Goal: Navigation & Orientation: Find specific page/section

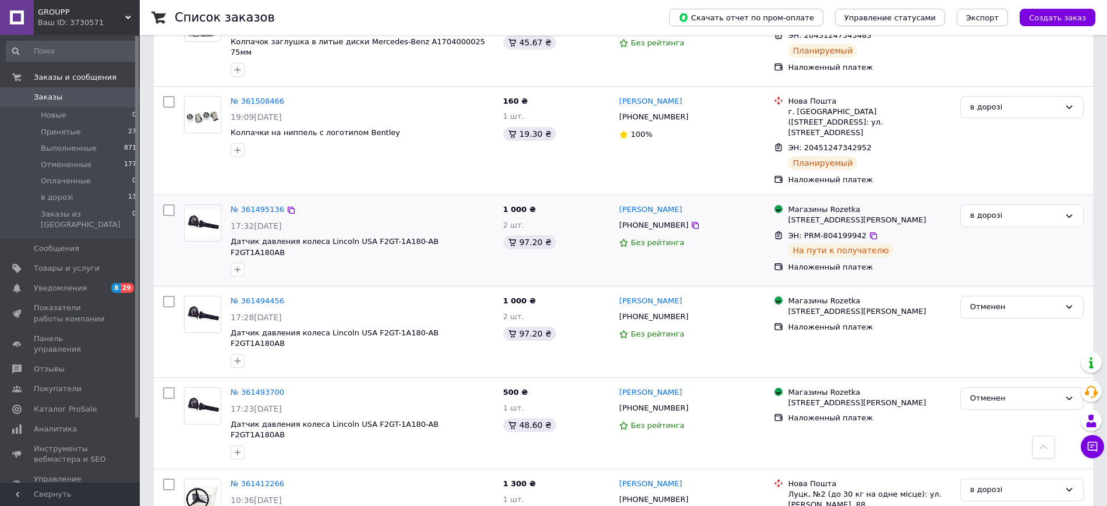
scroll to position [485, 0]
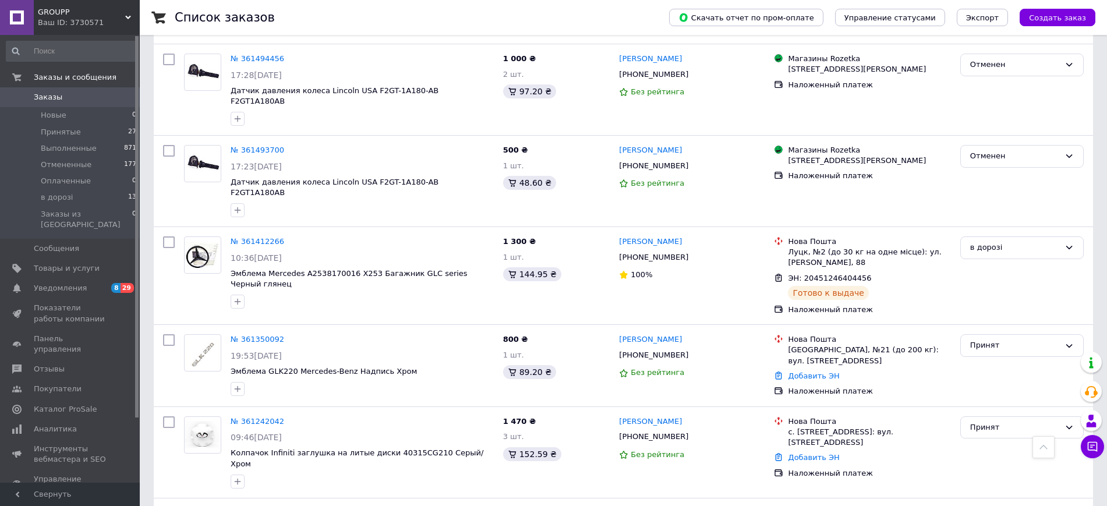
click at [87, 17] on div "Ваш ID: 3730571" at bounding box center [89, 22] width 102 height 10
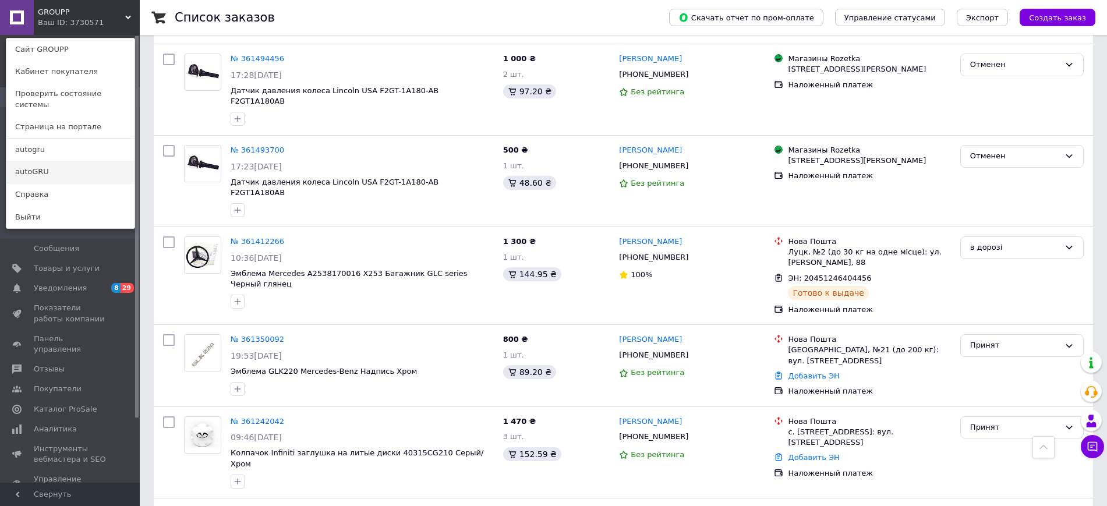
click at [37, 161] on link "autoGRU" at bounding box center [70, 172] width 128 height 22
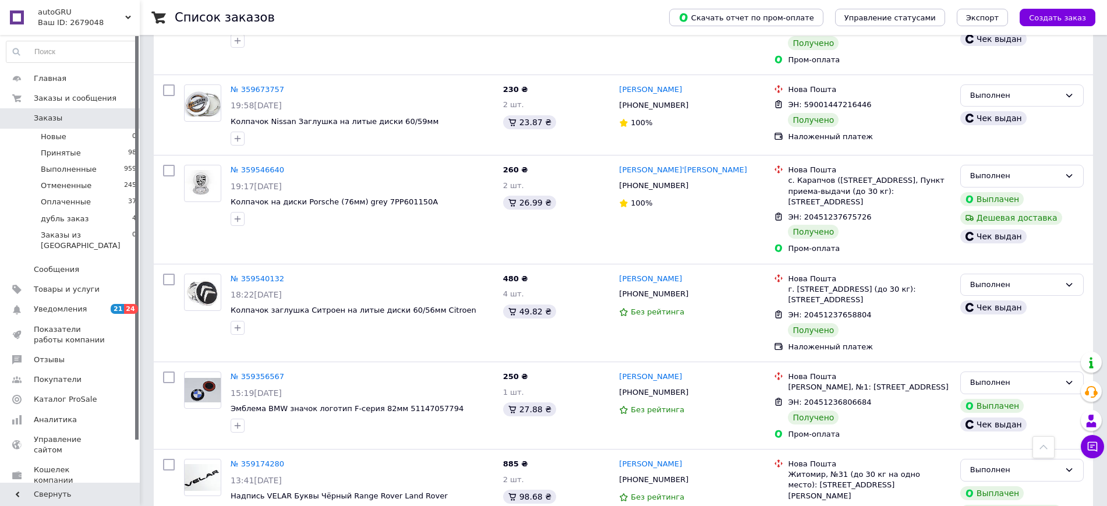
scroll to position [1571, 0]
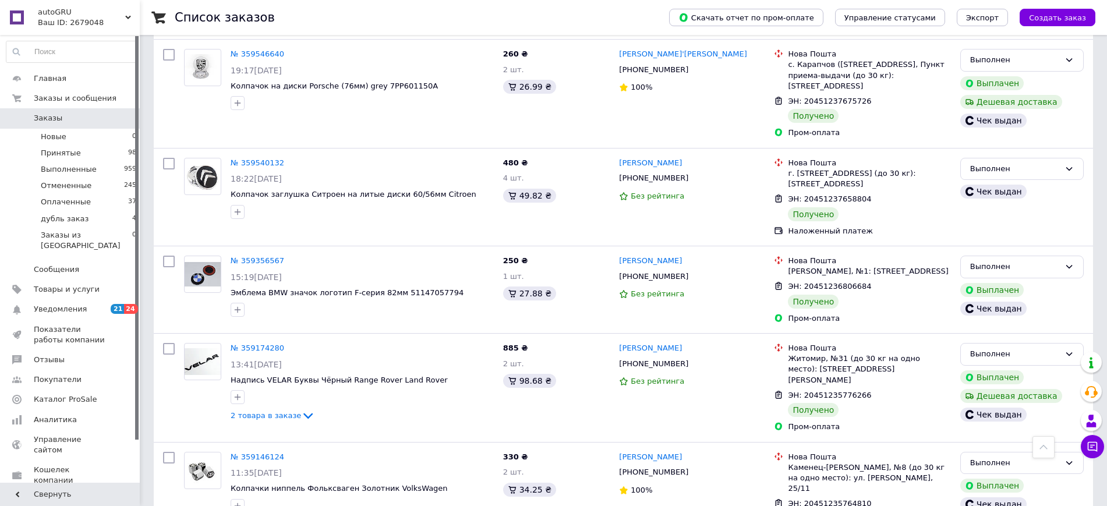
click at [56, 304] on span "Уведомления" at bounding box center [60, 309] width 53 height 10
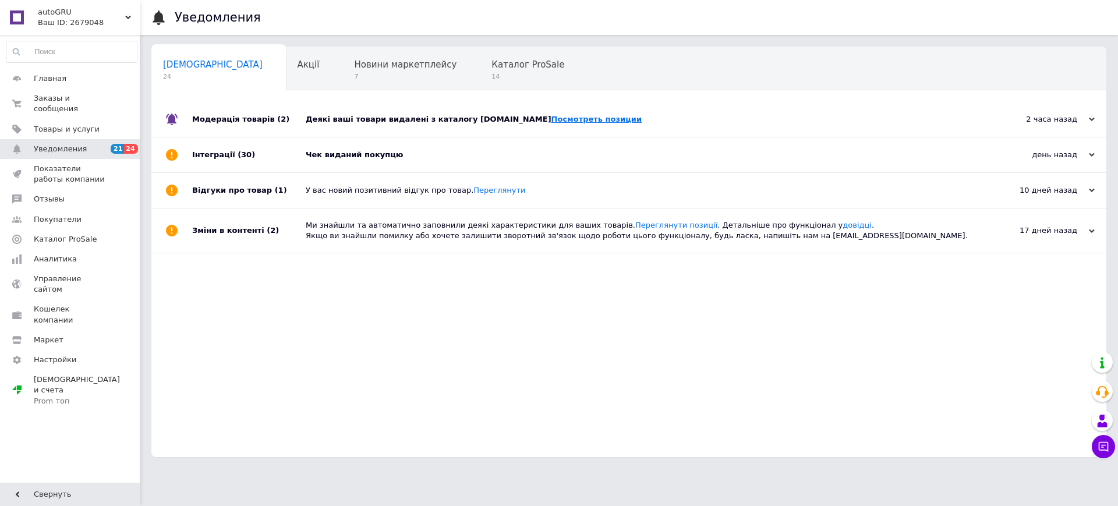
click at [551, 117] on link "Посмотреть позиции" at bounding box center [596, 119] width 90 height 9
